Goal: Task Accomplishment & Management: Manage account settings

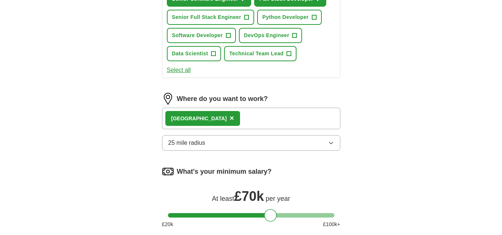
scroll to position [543, 0]
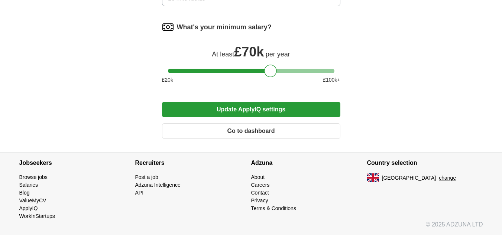
click at [241, 130] on button "Go to dashboard" at bounding box center [251, 131] width 178 height 16
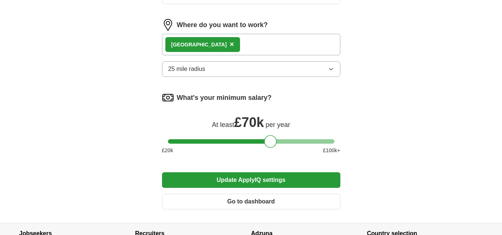
scroll to position [328, 0]
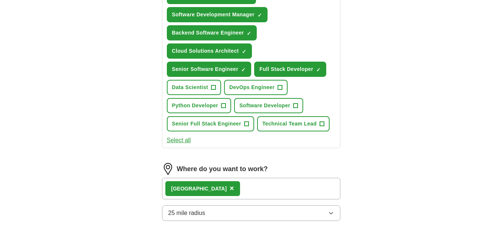
drag, startPoint x: 269, startPoint y: 140, endPoint x: 252, endPoint y: 143, distance: 17.4
click at [252, 143] on form "Select a CV Kashif Resume.pdf [DATE] 11:14 Upload a different CV By uploading y…" at bounding box center [251, 67] width 178 height 586
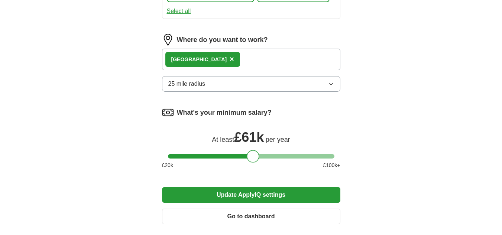
scroll to position [458, 0]
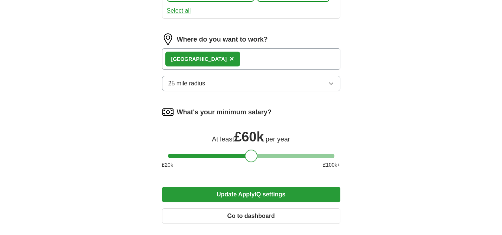
click at [249, 156] on div at bounding box center [251, 156] width 13 height 13
click at [257, 189] on button "Update ApplyIQ settings" at bounding box center [251, 195] width 178 height 16
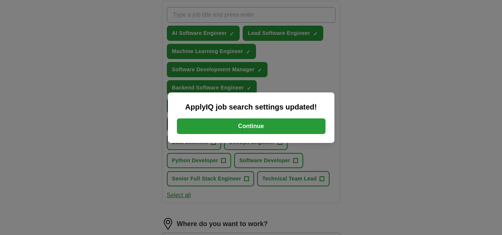
scroll to position [265, 0]
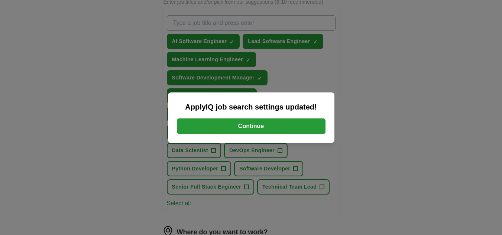
click at [265, 129] on button "Continue" at bounding box center [251, 127] width 149 height 16
